Goal: Check status

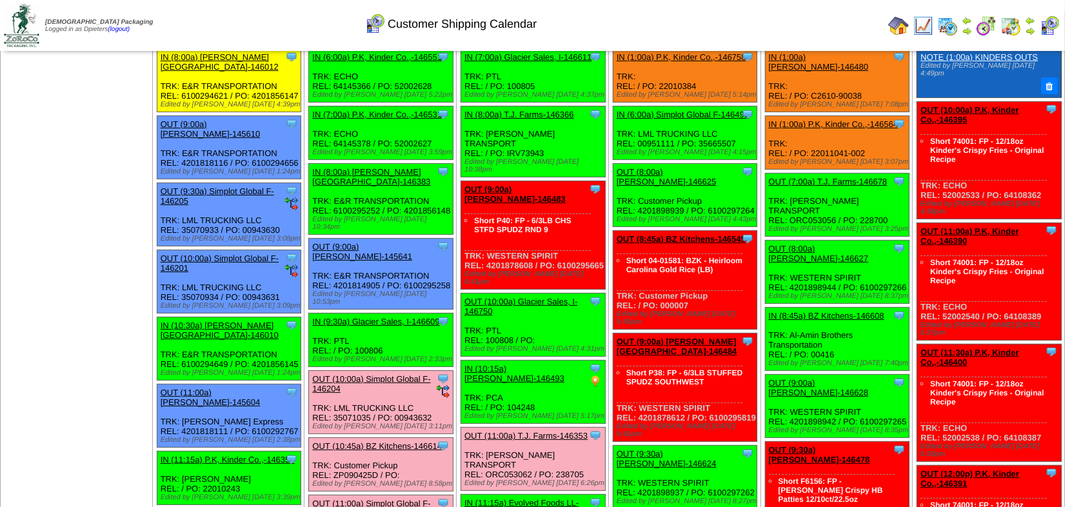
scroll to position [58, 0]
click at [87, 212] on ul at bounding box center [76, 141] width 150 height 193
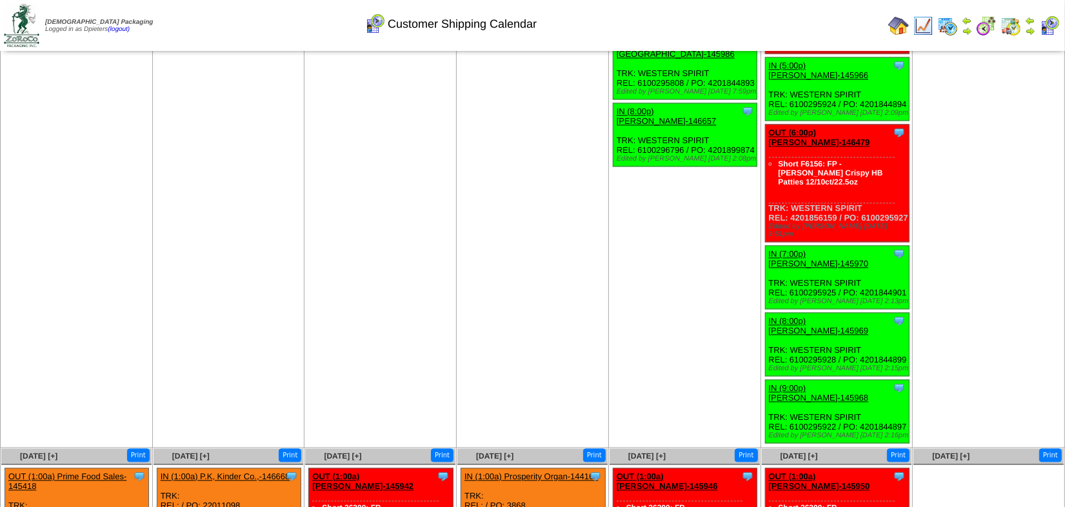
scroll to position [3282, 0]
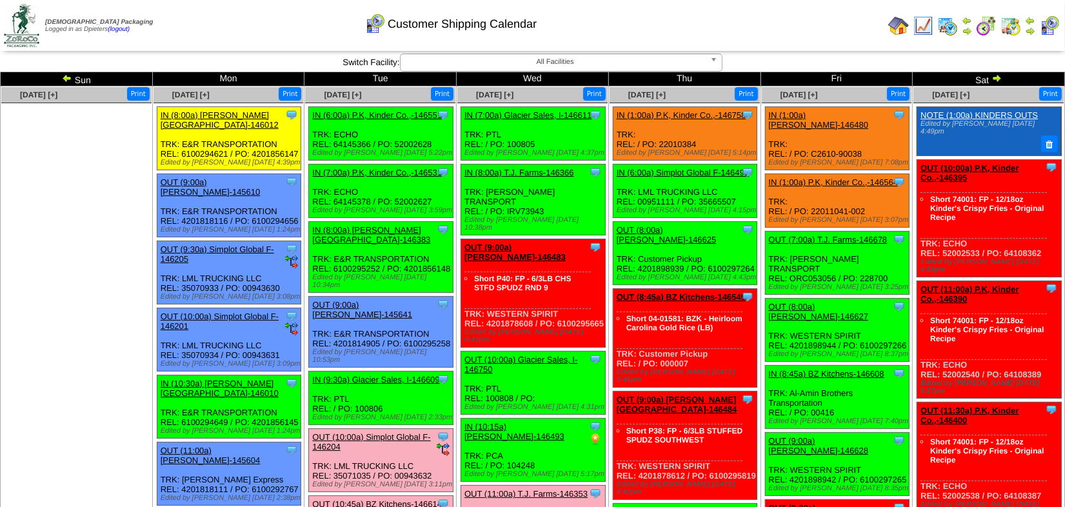
scroll to position [2472, 0]
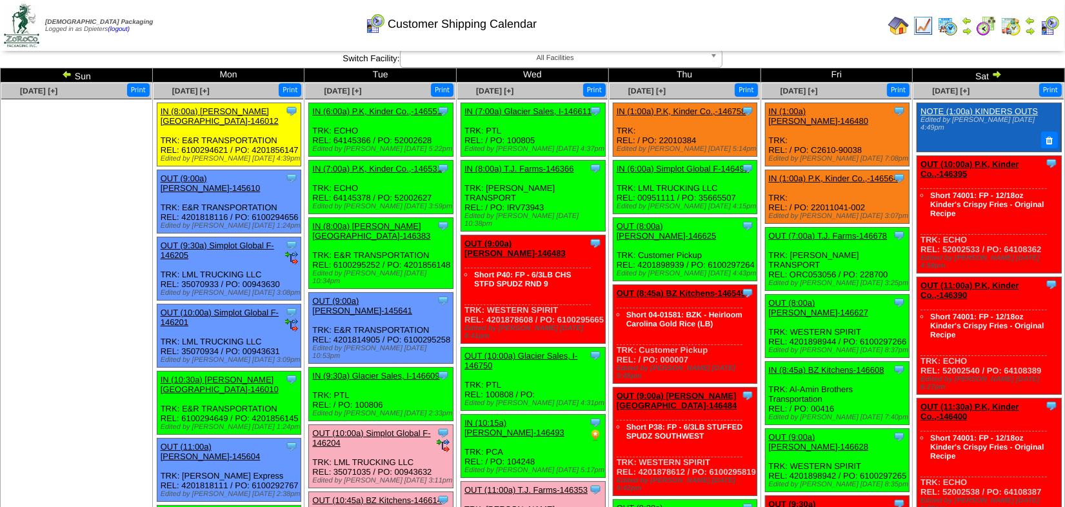
scroll to position [0, 0]
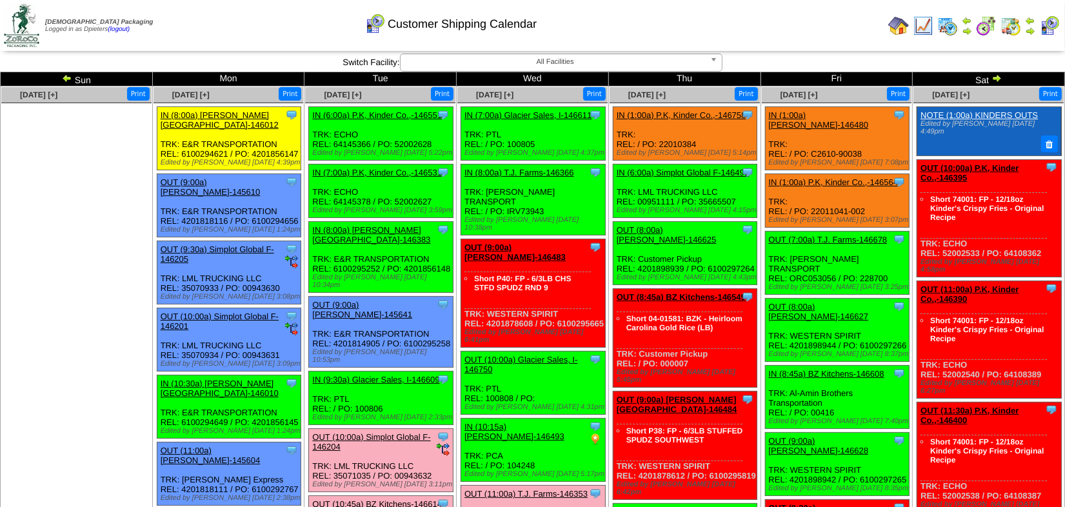
click at [96, 160] on ul at bounding box center [76, 199] width 150 height 193
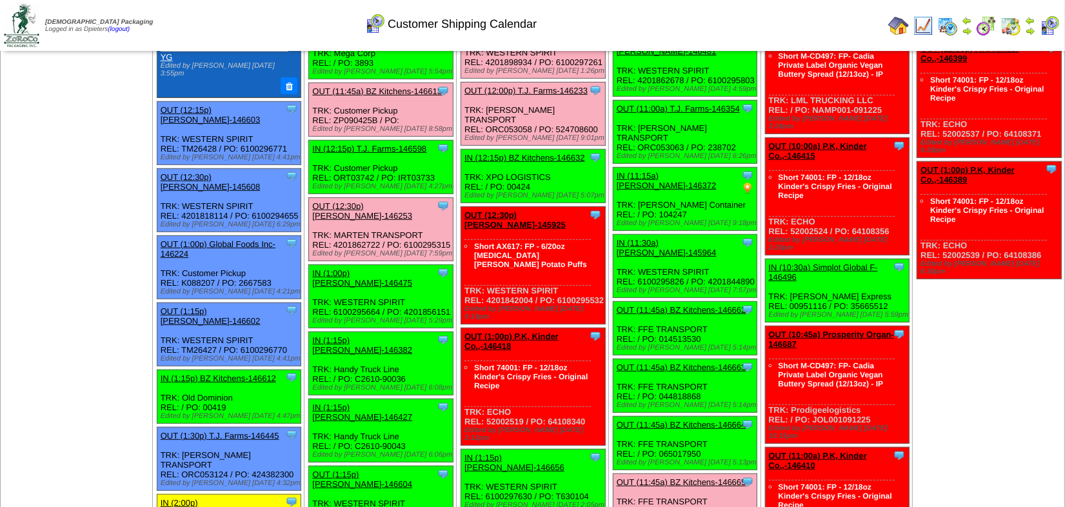
scroll to position [586, 0]
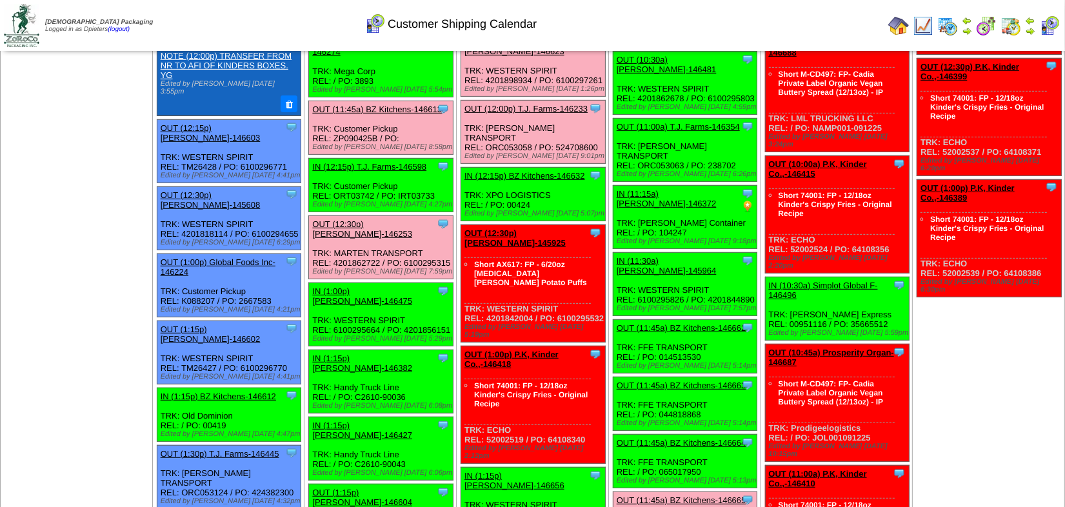
click at [239, 391] on link "IN (1:15p) BZ Kitchens-146612" at bounding box center [218, 396] width 115 height 10
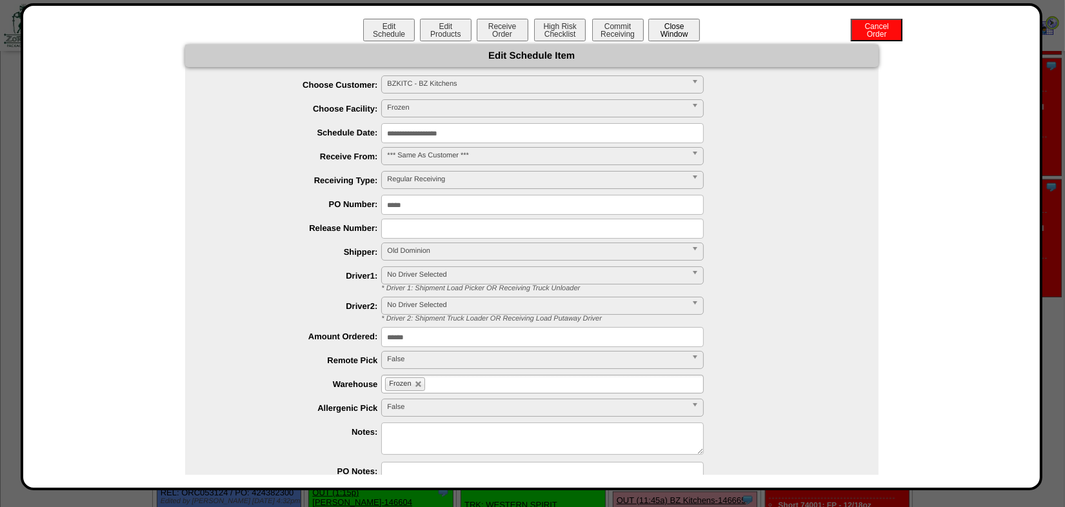
click at [678, 28] on button "Close Window" at bounding box center [674, 30] width 52 height 23
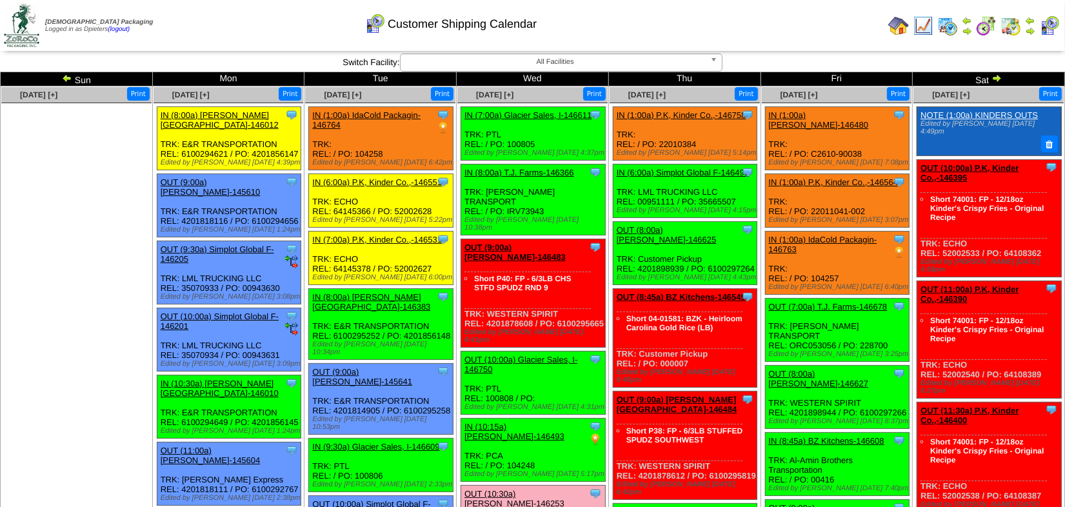
drag, startPoint x: 56, startPoint y: 317, endPoint x: 88, endPoint y: 308, distance: 32.7
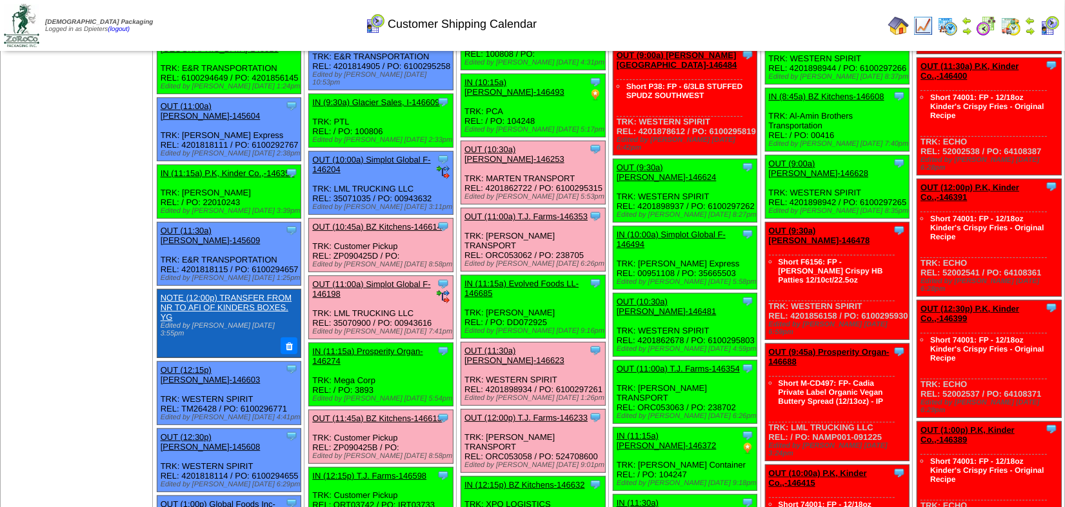
scroll to position [351, 0]
